Goal: Browse casually

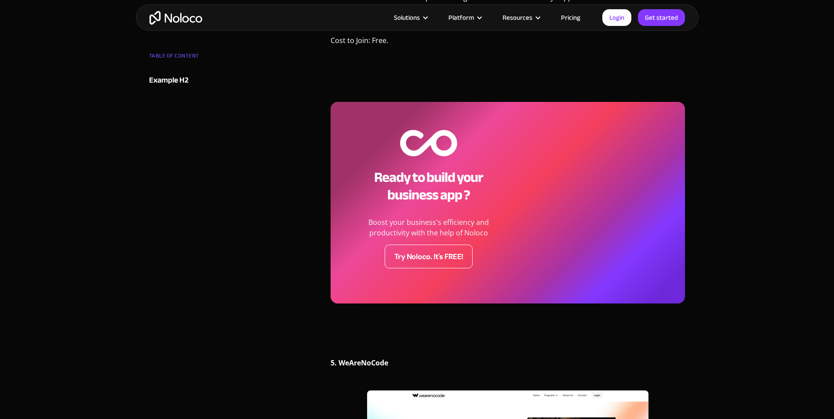
scroll to position [1802, 0]
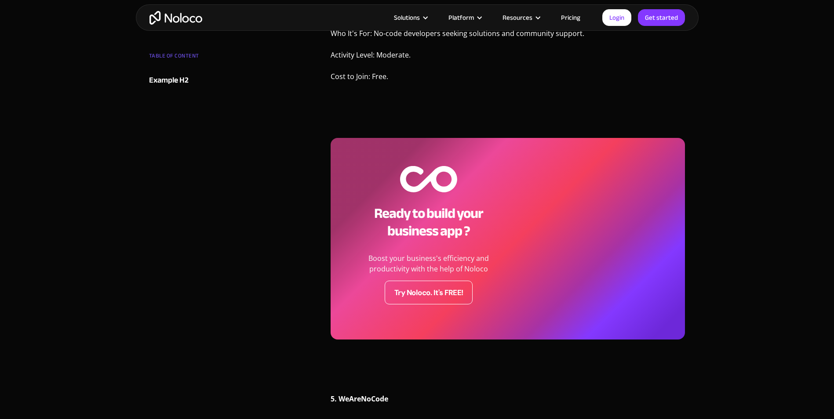
drag, startPoint x: 391, startPoint y: 220, endPoint x: 496, endPoint y: 241, distance: 106.7
click at [496, 241] on div "Ready to build your business app ? Boost your business's efficiency and product…" at bounding box center [428, 235] width 151 height 138
drag, startPoint x: 496, startPoint y: 241, endPoint x: 415, endPoint y: 247, distance: 81.1
click at [415, 246] on div "Ready to build your business app ? Boost your business's efficiency and product…" at bounding box center [428, 235] width 151 height 138
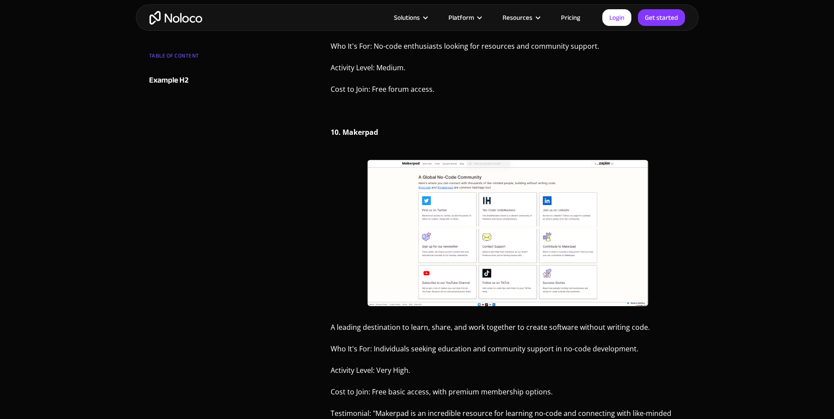
scroll to position [3911, 0]
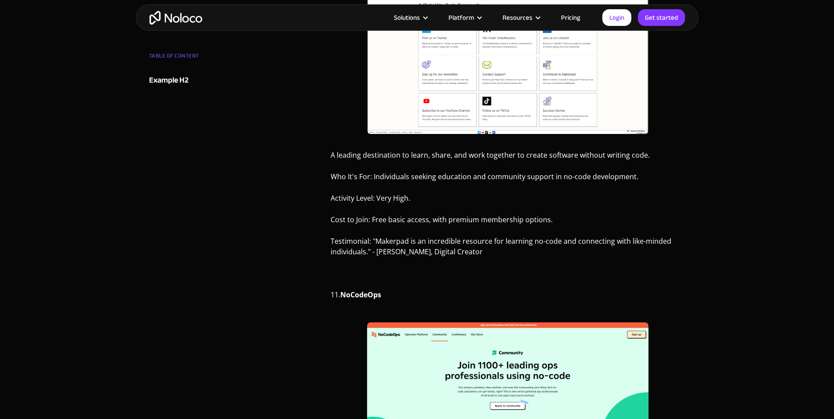
click at [182, 14] on img "home" at bounding box center [175, 18] width 53 height 14
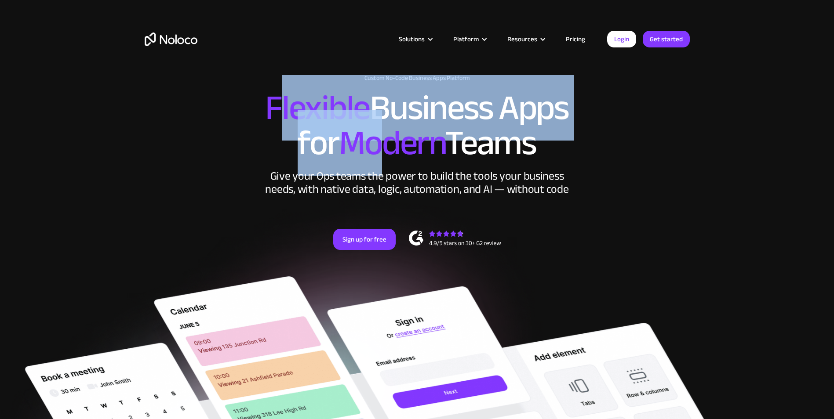
drag, startPoint x: 279, startPoint y: 112, endPoint x: 384, endPoint y: 145, distance: 110.0
click at [384, 145] on h2 "Flexible Business Apps for Modern Teams" at bounding box center [417, 126] width 545 height 70
click at [329, 184] on div "Give your Ops teams the power to build the tools your business needs, with nati…" at bounding box center [417, 183] width 308 height 26
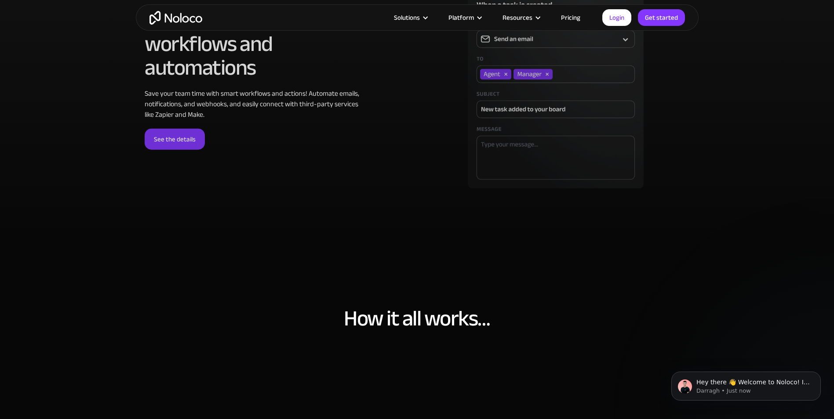
scroll to position [2637, 0]
